Goal: Check status: Check status

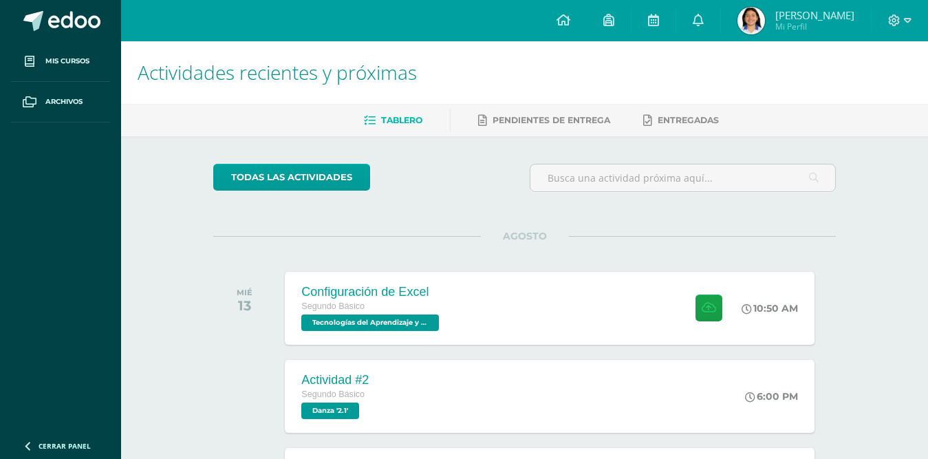
scroll to position [138, 0]
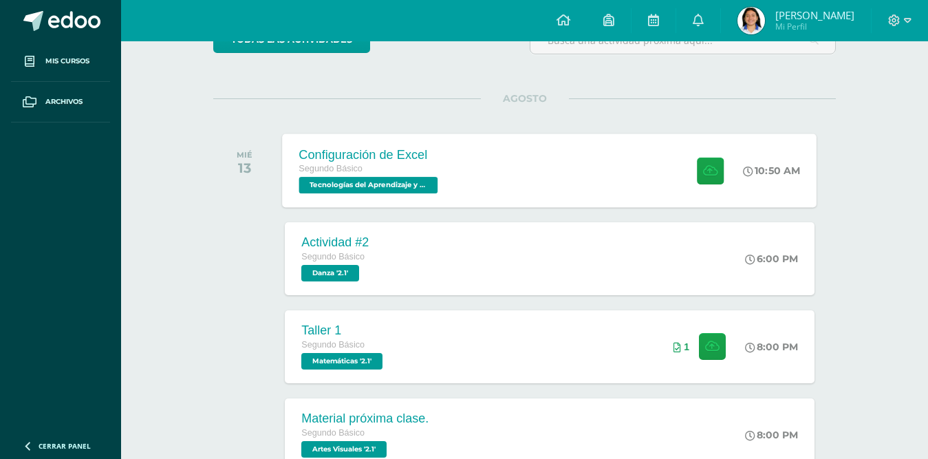
click at [516, 169] on div "Configuración de Excel Segundo Básico Tecnologías del Aprendizaje y la Comunica…" at bounding box center [550, 170] width 534 height 74
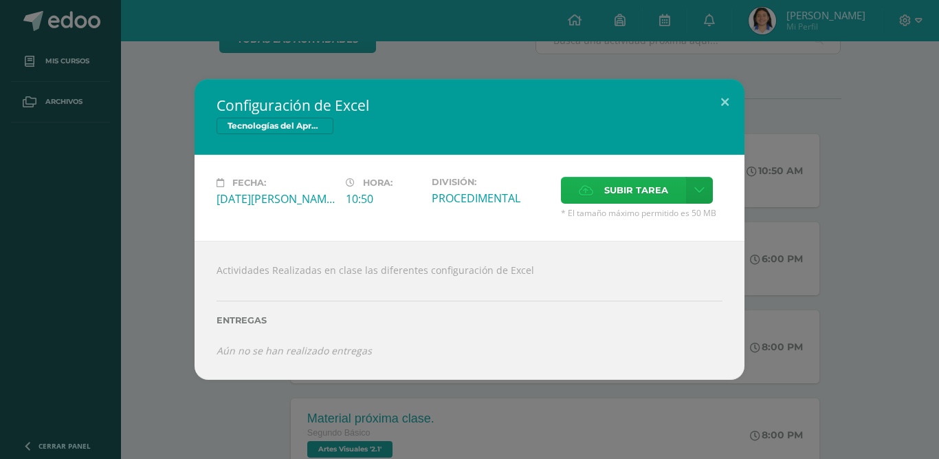
click at [619, 188] on span "Subir tarea" at bounding box center [637, 189] width 64 height 25
click at [0, 0] on input "Subir tarea" at bounding box center [0, 0] width 0 height 0
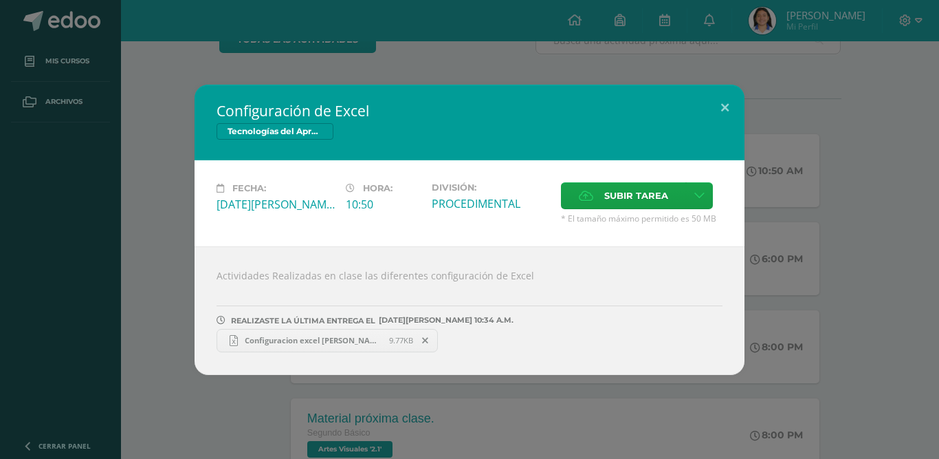
click at [301, 340] on span "Configuracion excel Maria RENEE 2.1.xlsx" at bounding box center [313, 340] width 151 height 10
click at [733, 117] on button at bounding box center [725, 108] width 39 height 47
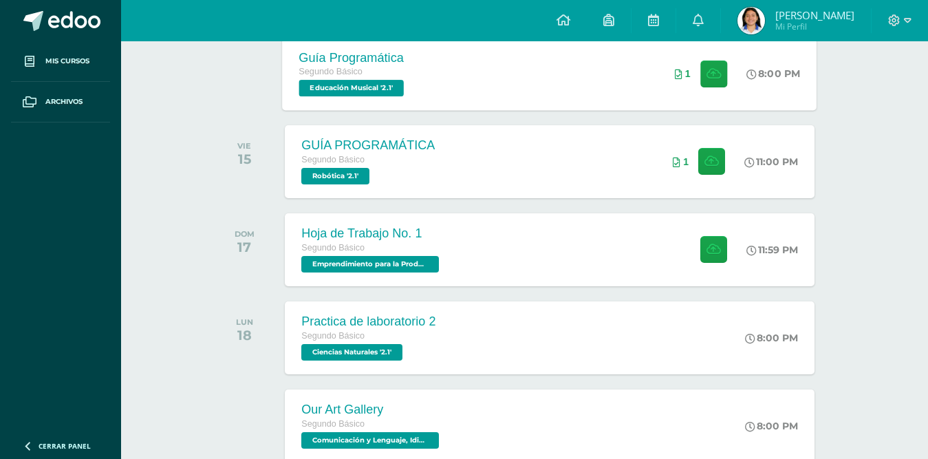
scroll to position [688, 0]
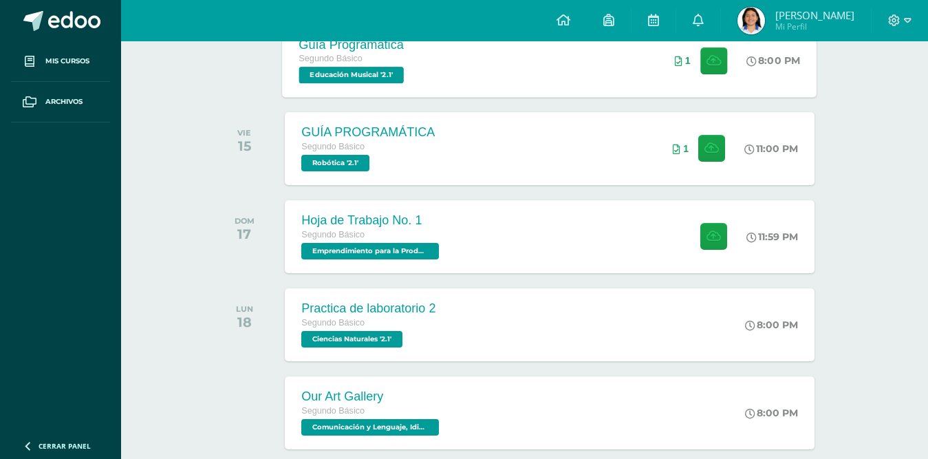
click at [475, 239] on div "Hoja de Trabajo No. 1 Segundo Básico Emprendimiento para la Productividad '2.1'…" at bounding box center [549, 236] width 529 height 73
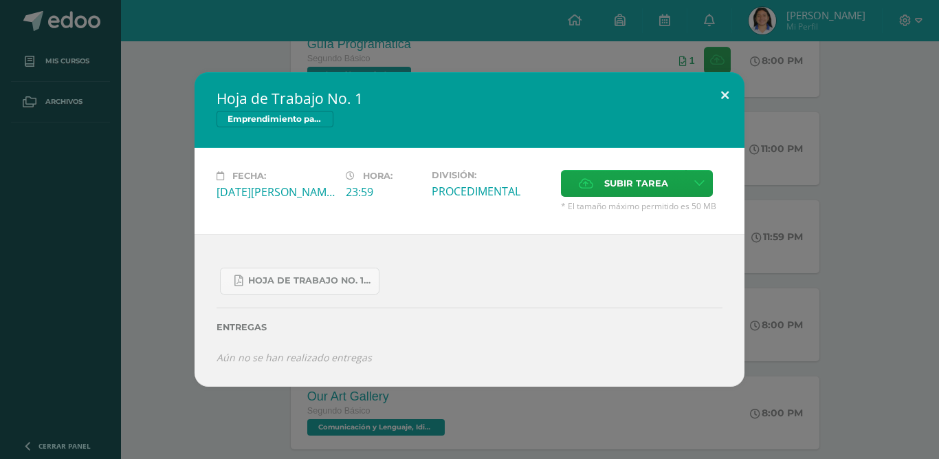
click at [721, 95] on button at bounding box center [725, 95] width 39 height 47
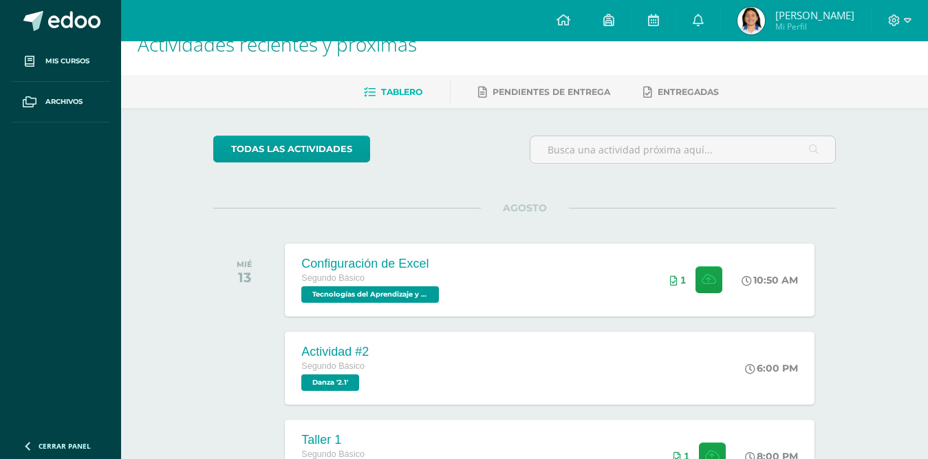
scroll to position [0, 0]
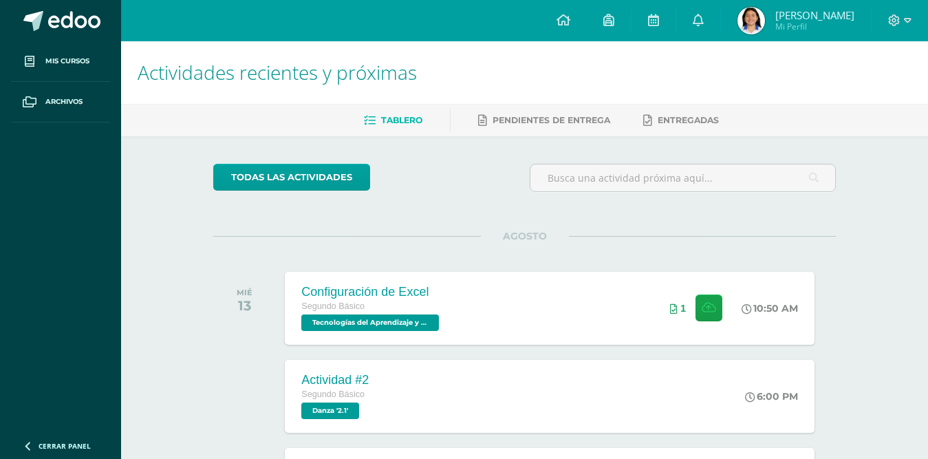
click at [765, 16] on img at bounding box center [751, 21] width 28 height 28
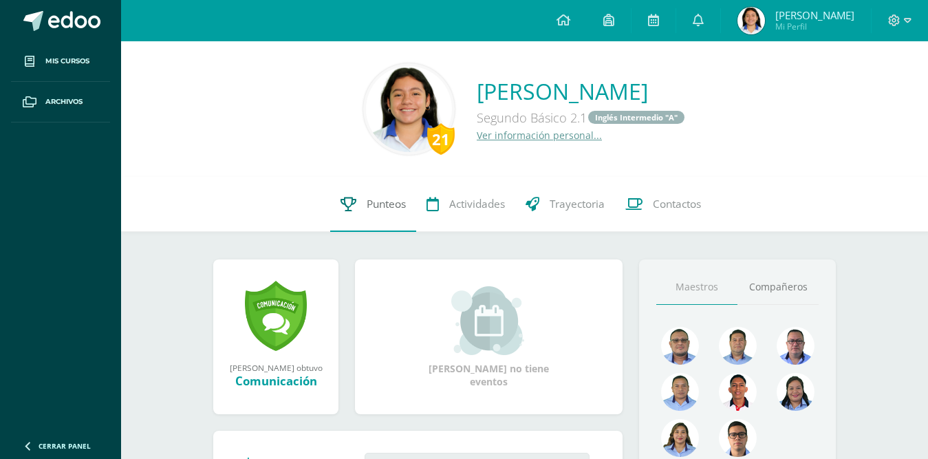
click at [382, 205] on span "Punteos" at bounding box center [386, 204] width 39 height 14
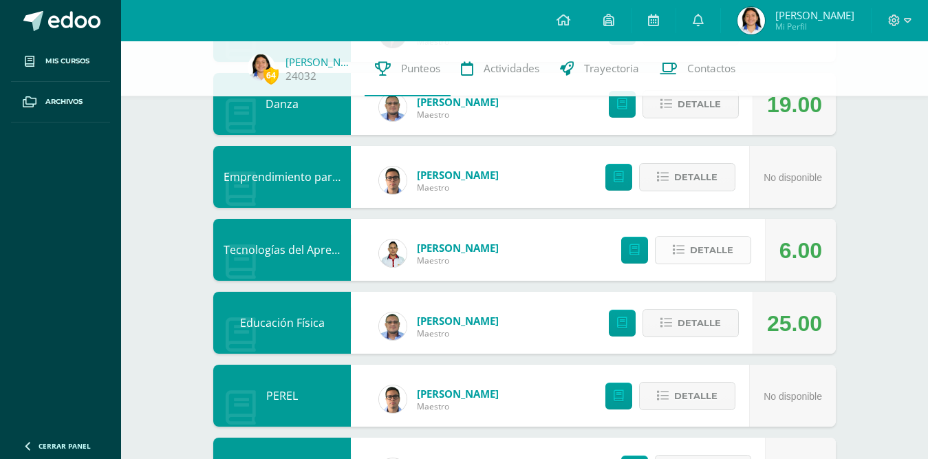
scroll to position [735, 0]
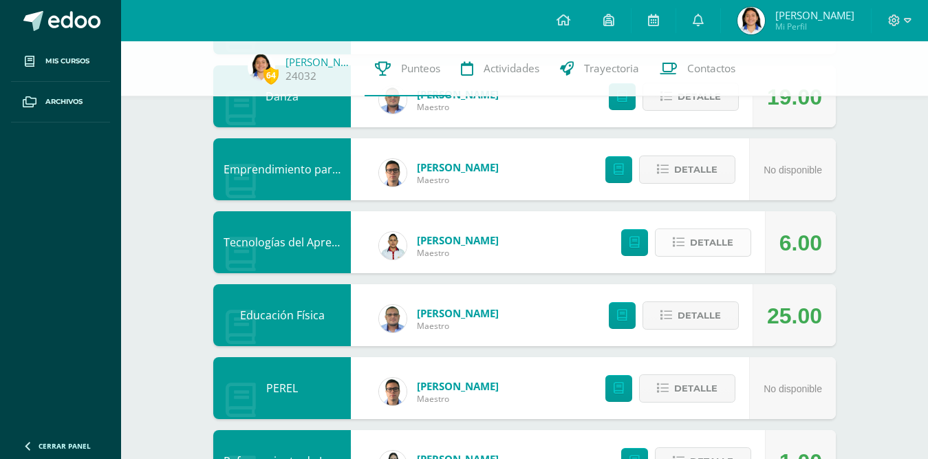
click at [725, 236] on span "Detalle" at bounding box center [711, 242] width 43 height 25
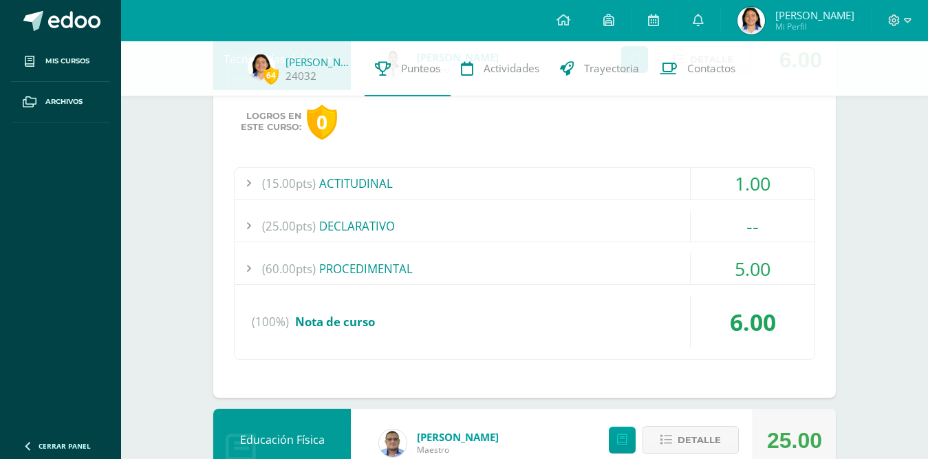
scroll to position [941, 0]
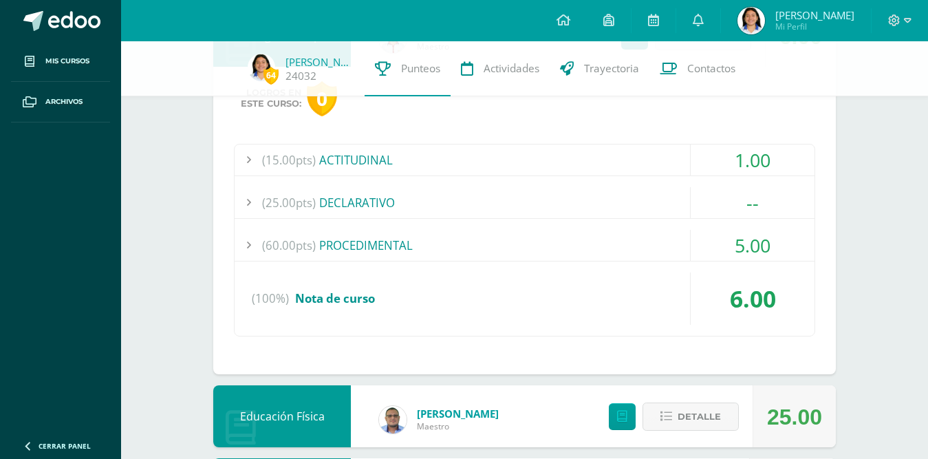
click at [432, 230] on div "(60.00pts) PROCEDIMENTAL" at bounding box center [525, 245] width 580 height 31
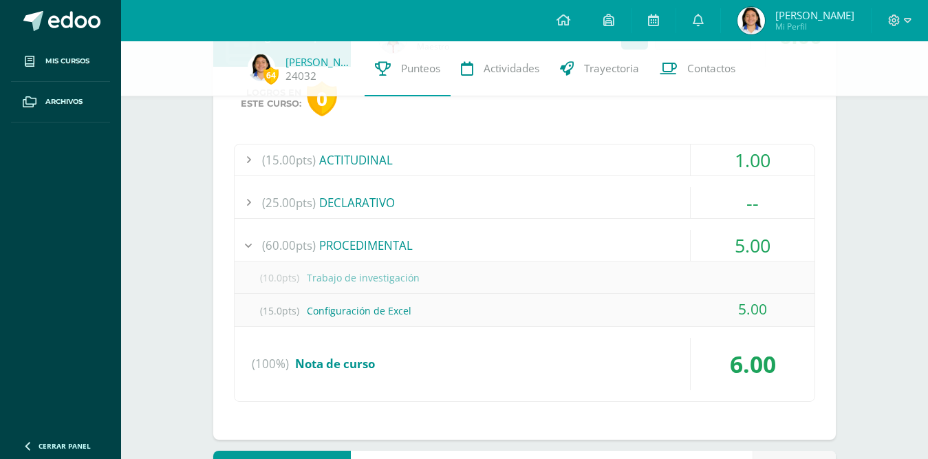
click at [411, 203] on div "(25.00pts) DECLARATIVO" at bounding box center [525, 202] width 580 height 31
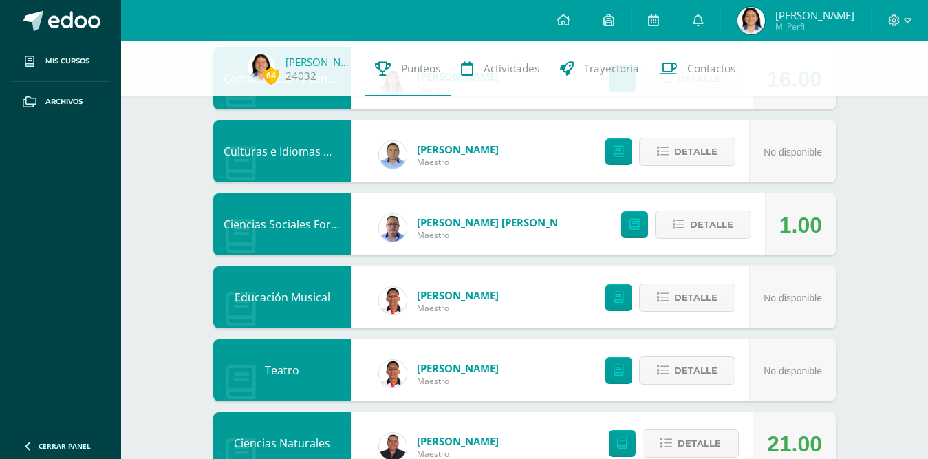
scroll to position [344, 0]
